Goal: Check status: Check status

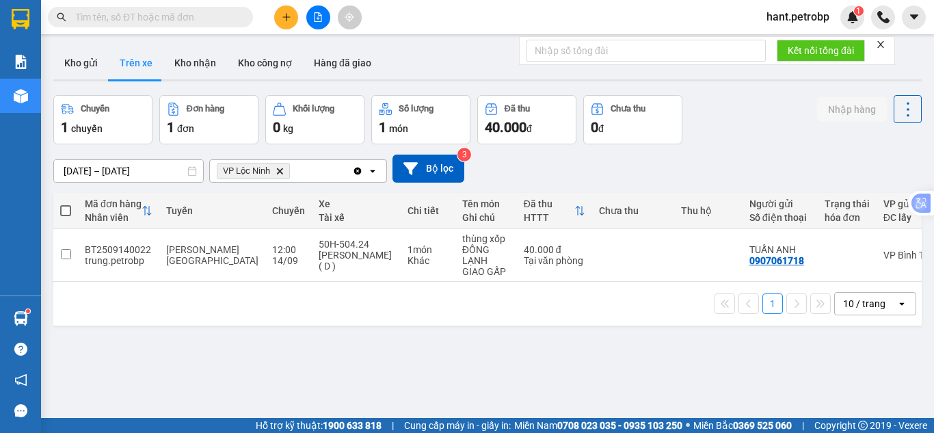
drag, startPoint x: 172, startPoint y: 288, endPoint x: 281, endPoint y: 289, distance: 109.4
click at [281, 289] on div "1 10 / trang open" at bounding box center [487, 304] width 868 height 44
drag, startPoint x: 204, startPoint y: 293, endPoint x: 202, endPoint y: 284, distance: 9.7
click at [203, 292] on div "1 10 / trang open" at bounding box center [487, 304] width 868 height 44
click at [184, 68] on button "Kho nhận" at bounding box center [195, 62] width 64 height 33
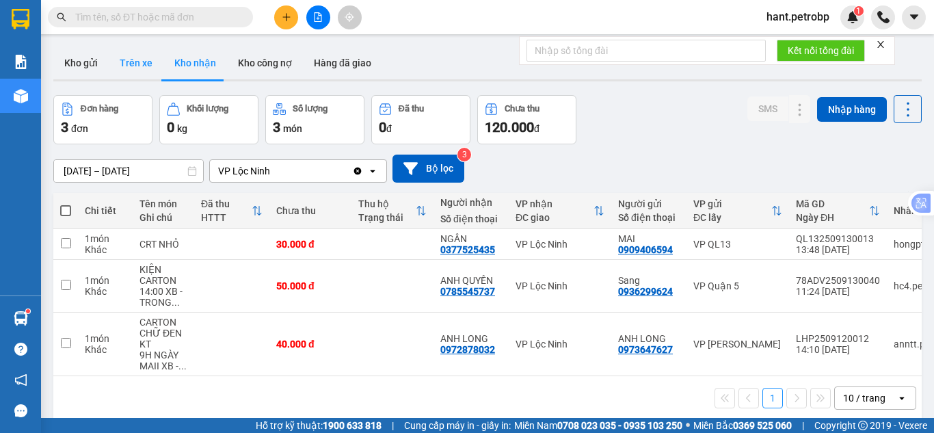
click at [151, 61] on button "Trên xe" at bounding box center [136, 62] width 55 height 33
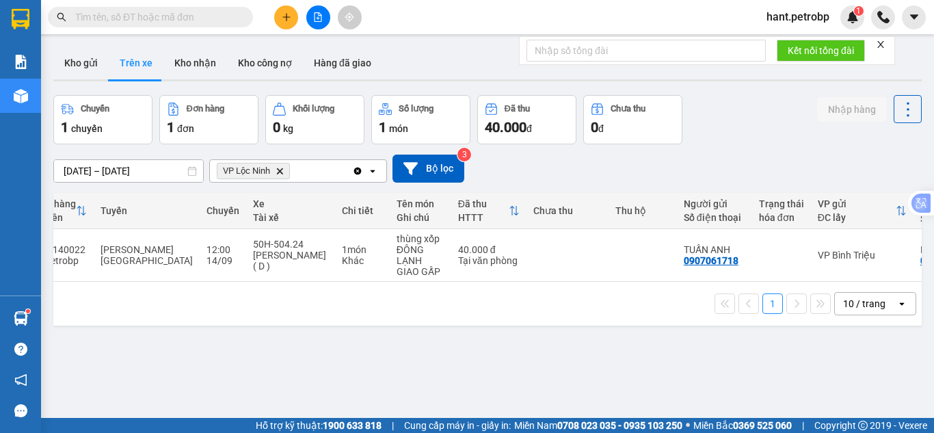
scroll to position [0, 49]
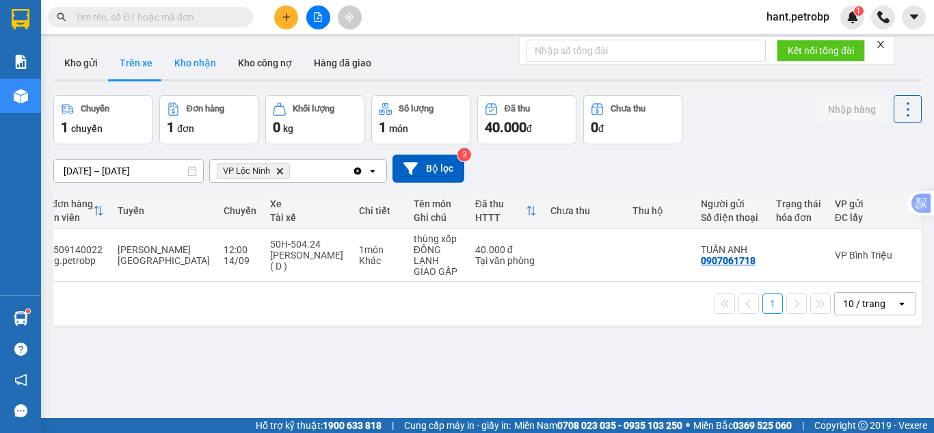
click at [222, 72] on button "Kho nhận" at bounding box center [195, 62] width 64 height 33
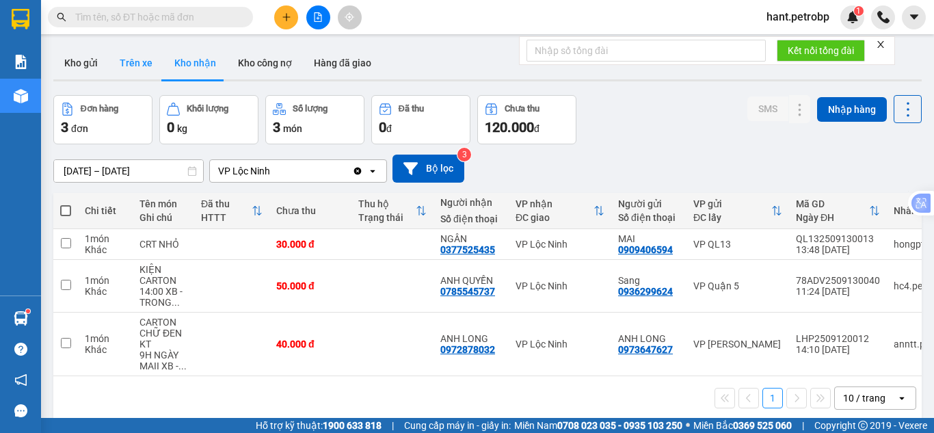
click at [137, 65] on button "Trên xe" at bounding box center [136, 62] width 55 height 33
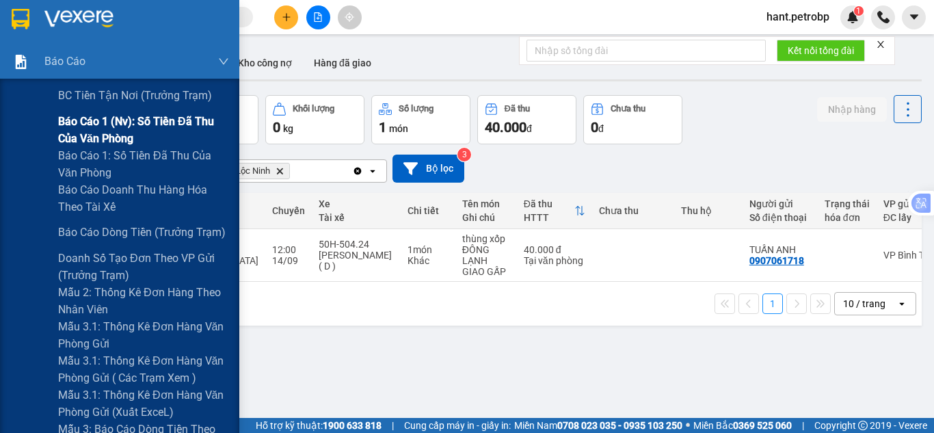
click at [156, 120] on span "Báo cáo 1 (nv): Số tiền đã thu của văn phòng" at bounding box center [143, 130] width 171 height 34
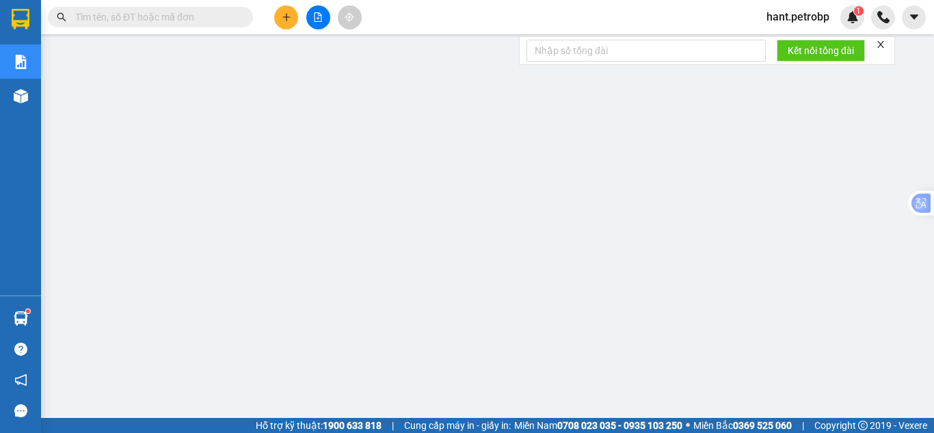
click at [130, 22] on input "text" at bounding box center [155, 17] width 161 height 15
paste input "BT2509120048"
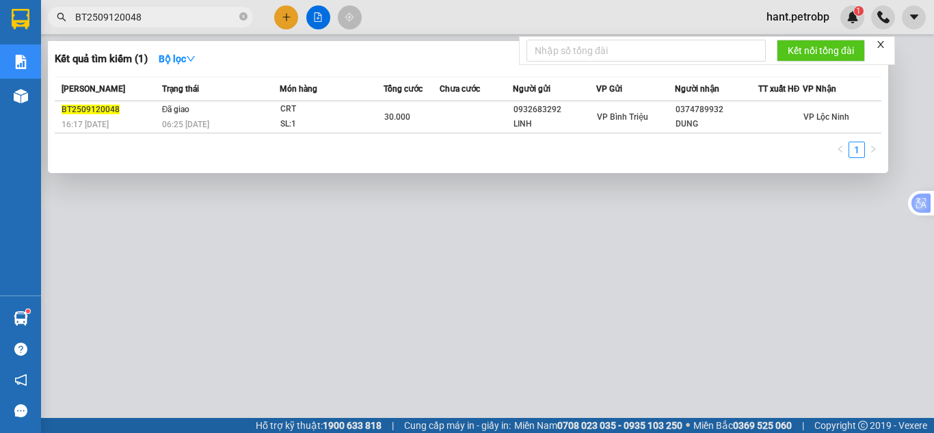
click at [215, 219] on div at bounding box center [467, 216] width 934 height 433
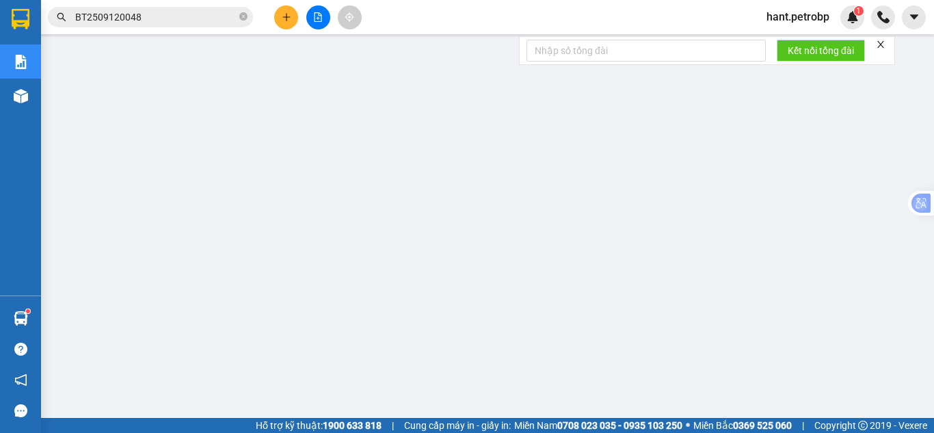
click at [183, 18] on input "BT2509120048" at bounding box center [155, 17] width 161 height 15
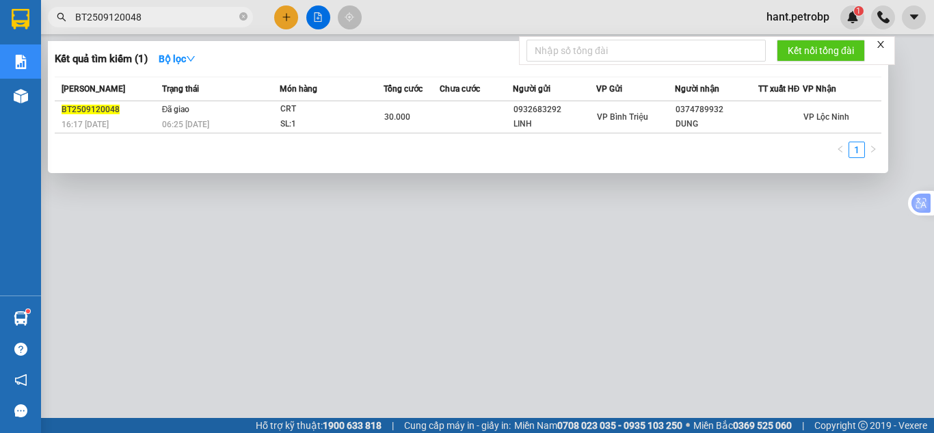
drag, startPoint x: 183, startPoint y: 18, endPoint x: 55, endPoint y: 9, distance: 127.5
click at [55, 9] on span "BT2509120048" at bounding box center [150, 17] width 205 height 21
paste input "78ADV2509130036"
click at [222, 244] on div at bounding box center [467, 216] width 934 height 433
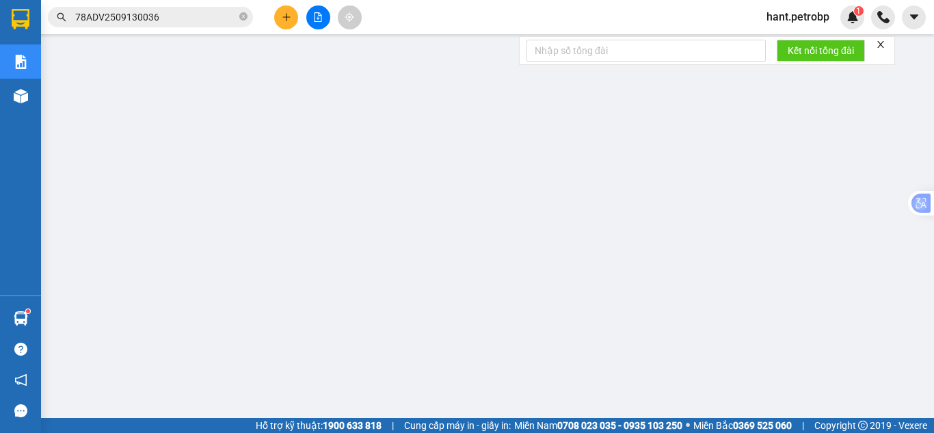
click at [129, 18] on input "78ADV2509130036" at bounding box center [155, 17] width 161 height 15
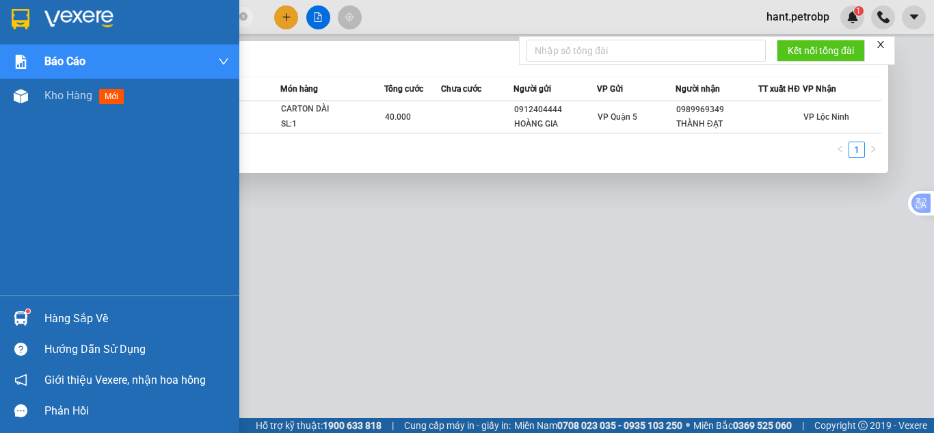
drag, startPoint x: 170, startPoint y: 13, endPoint x: 12, endPoint y: 13, distance: 158.6
click at [12, 13] on section "Kết quả tìm kiếm ( 1 ) Bộ lọc Mã ĐH Trạng thái Món hàng Tổng cước Chưa cước Ngư…" at bounding box center [467, 216] width 934 height 433
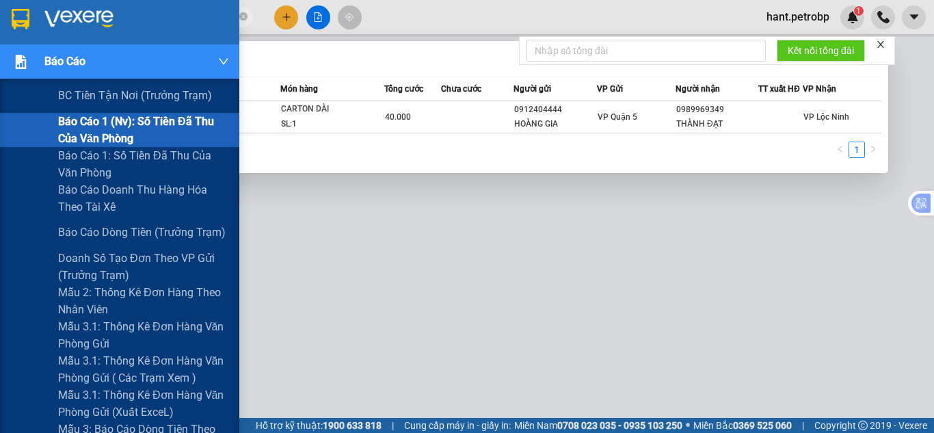
paste input "2"
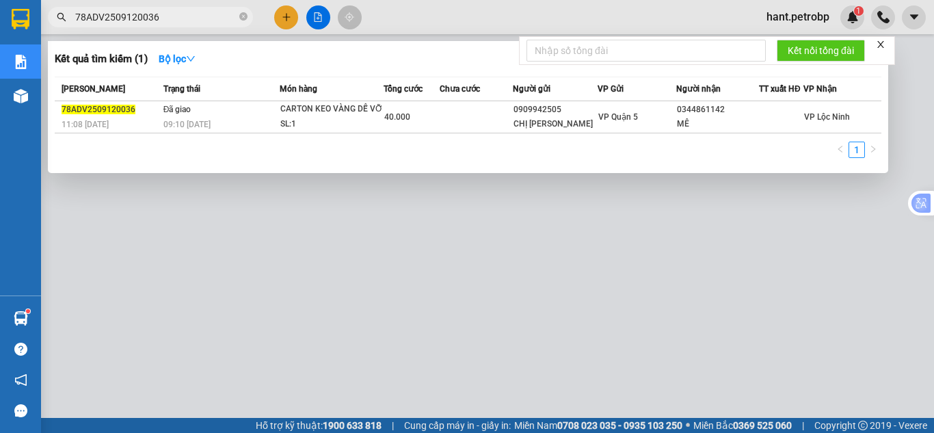
type input "78ADV2509120036"
click at [260, 322] on div at bounding box center [467, 216] width 934 height 433
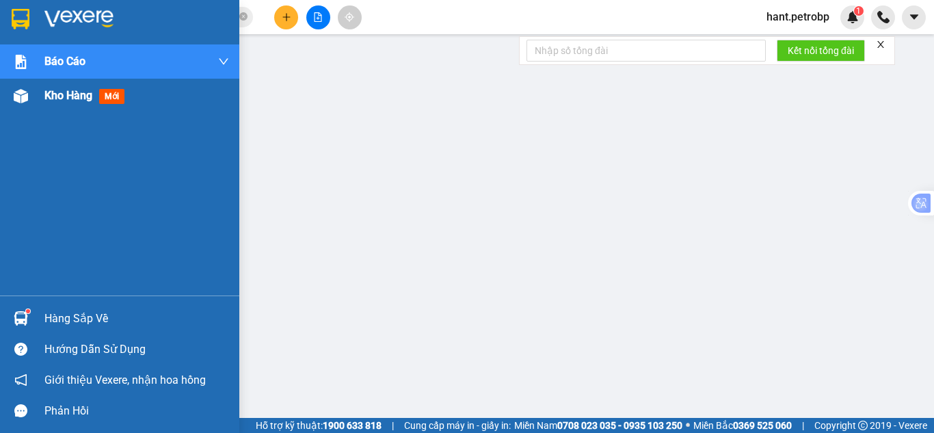
click at [25, 99] on img at bounding box center [21, 96] width 14 height 14
